Goal: Find specific page/section: Find specific page/section

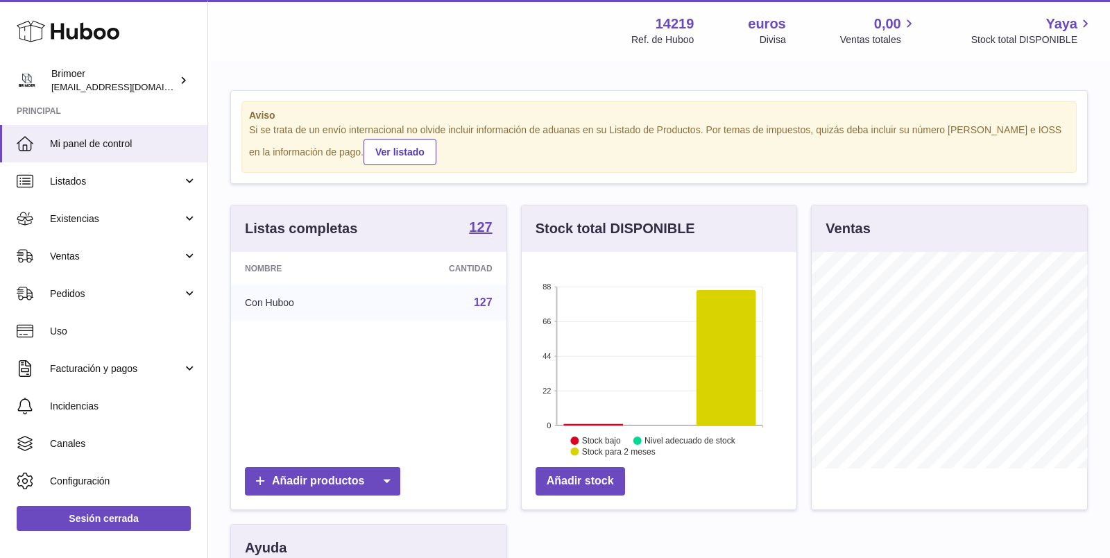
scroll to position [216, 276]
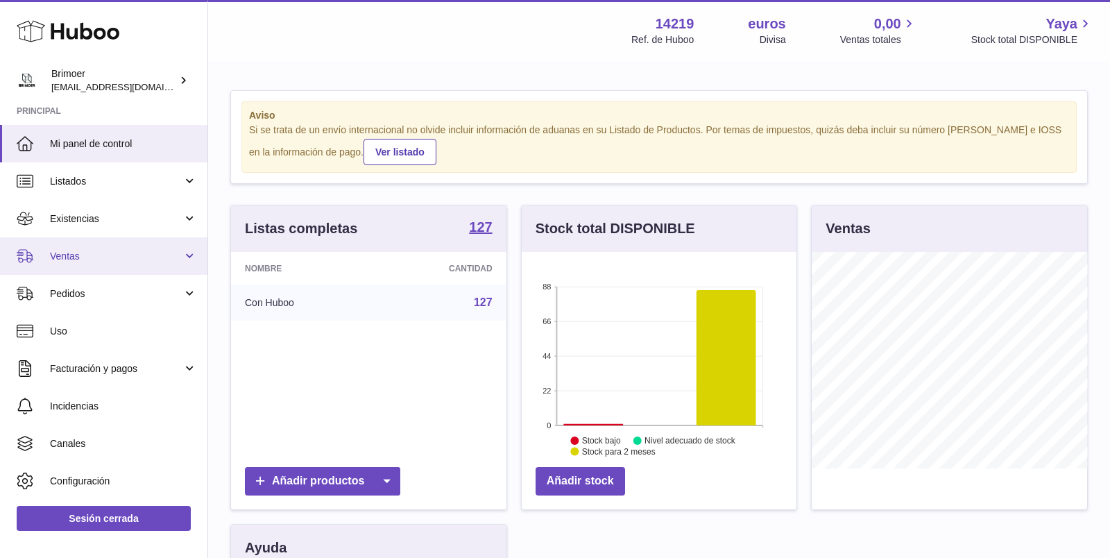
click at [65, 261] on font "Ventas" at bounding box center [65, 256] width 30 height 11
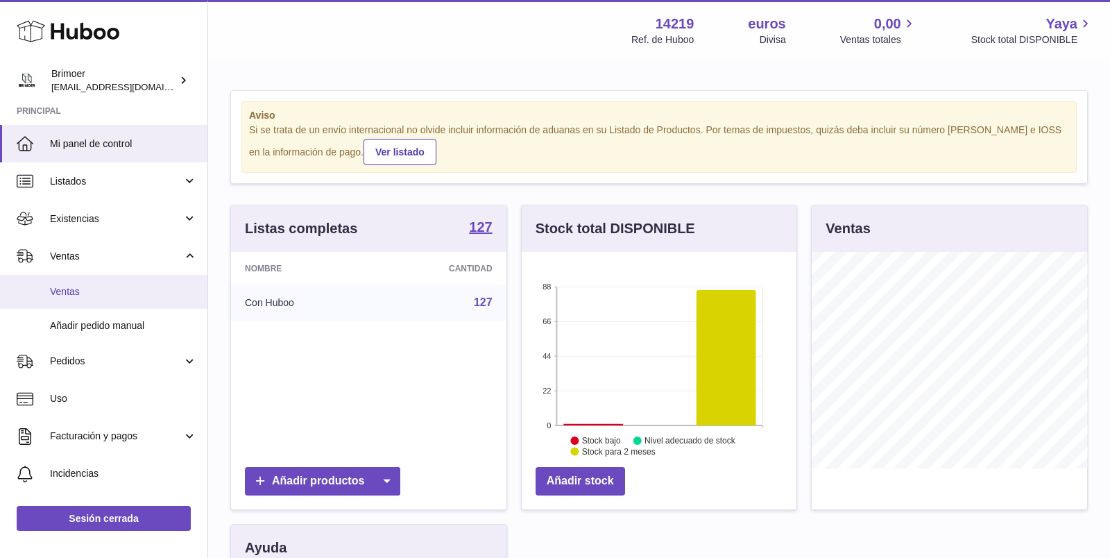
click at [66, 289] on font "Ventas" at bounding box center [65, 291] width 30 height 11
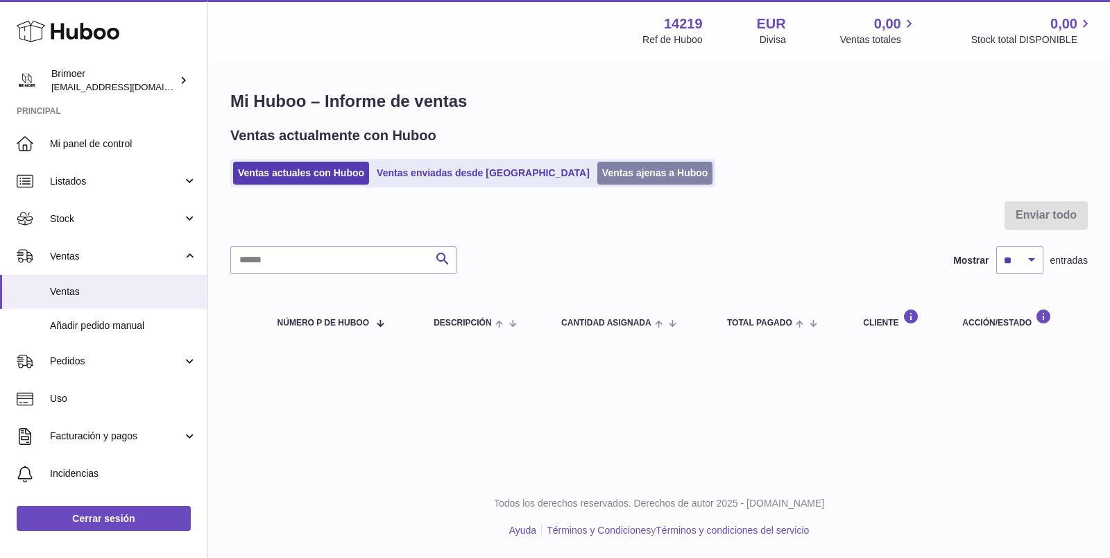
click at [598, 173] on link "Ventas ajenas a Huboo" at bounding box center [656, 173] width 116 height 23
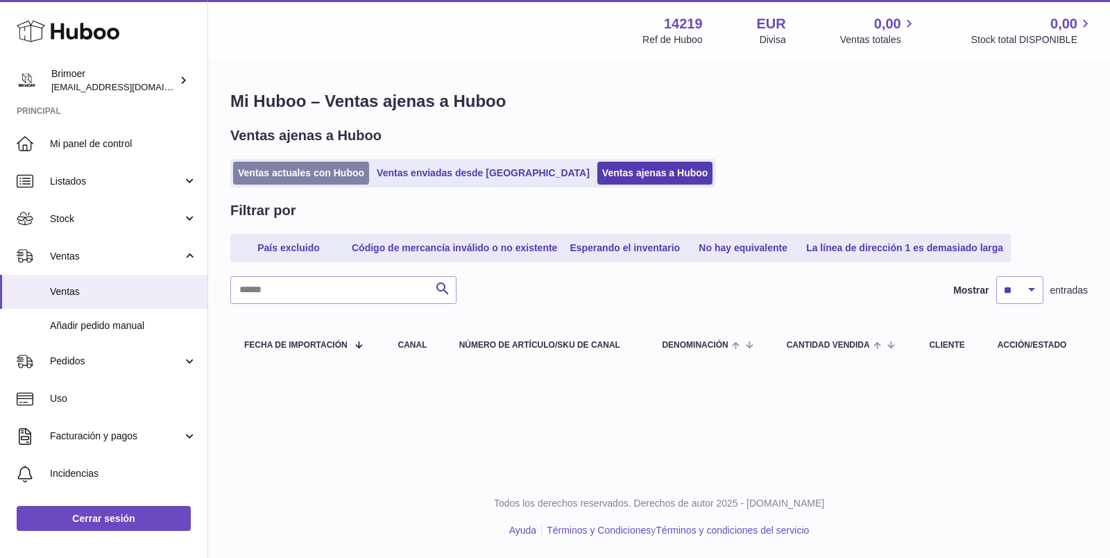
click at [312, 176] on link "Ventas actuales con Huboo" at bounding box center [301, 173] width 136 height 23
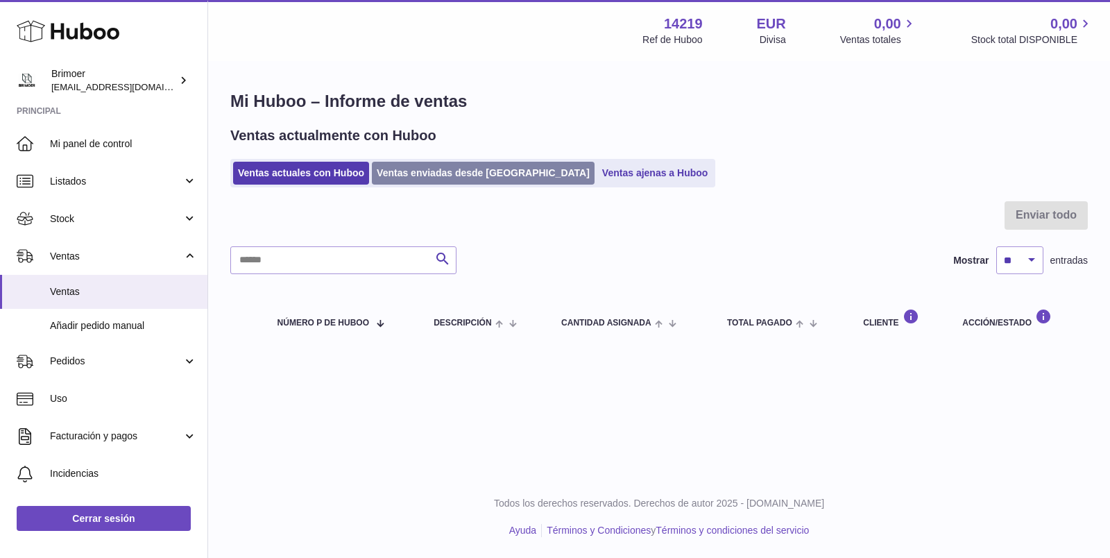
click at [425, 171] on link "Ventas enviadas desde [GEOGRAPHIC_DATA]" at bounding box center [483, 173] width 223 height 23
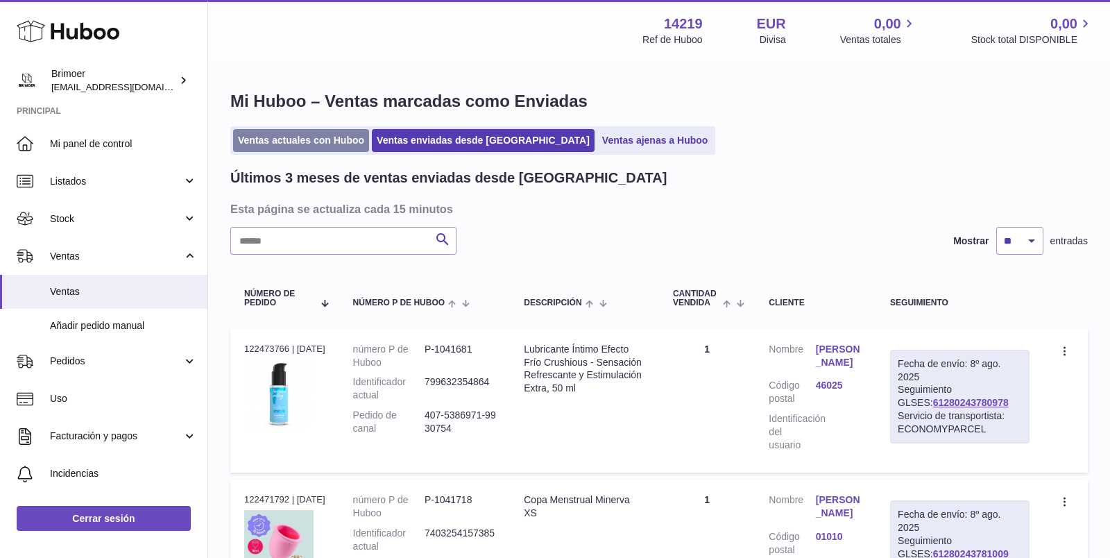
click at [266, 139] on link "Ventas actuales con Huboo" at bounding box center [301, 140] width 136 height 23
